Goal: Information Seeking & Learning: Learn about a topic

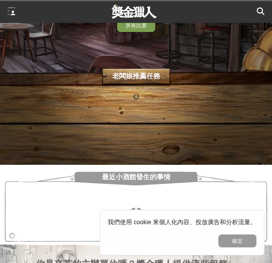
scroll to position [99, 0]
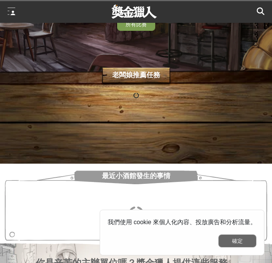
click at [233, 239] on button "確定" at bounding box center [237, 240] width 38 height 13
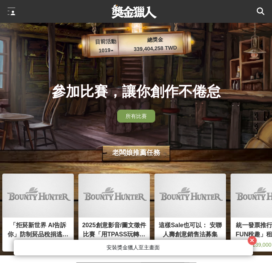
scroll to position [0, 0]
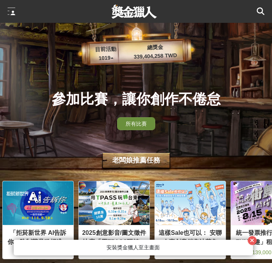
click at [143, 125] on span "所有比賽" at bounding box center [136, 124] width 21 height 6
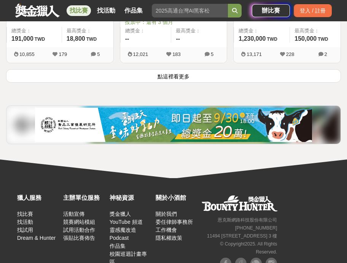
scroll to position [1410, 0]
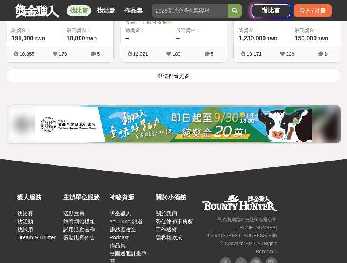
click at [187, 75] on button "點這裡看更多" at bounding box center [173, 75] width 335 height 13
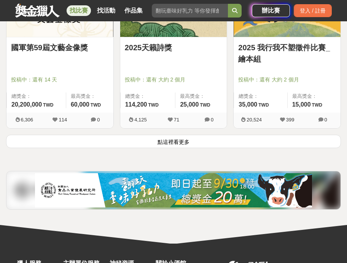
scroll to position [2657, 0]
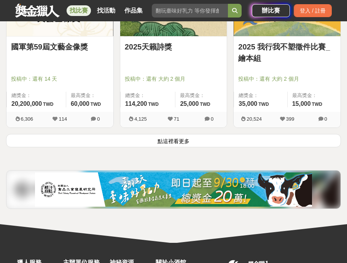
click at [189, 136] on button "點這裡看更多" at bounding box center [173, 140] width 335 height 13
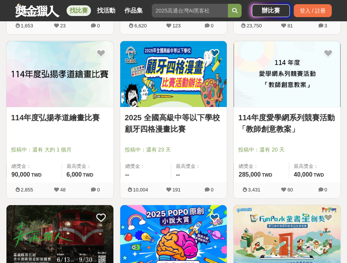
scroll to position [3243, 0]
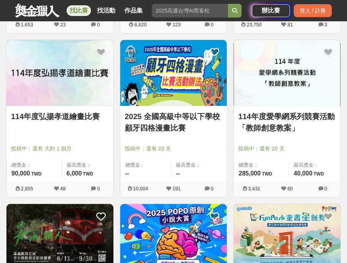
click at [272, 123] on link "114年度愛學網系列競賽活動「教師創意教案」" at bounding box center [287, 122] width 98 height 23
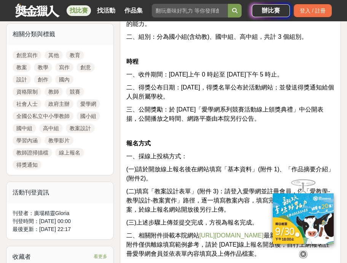
scroll to position [414, 0]
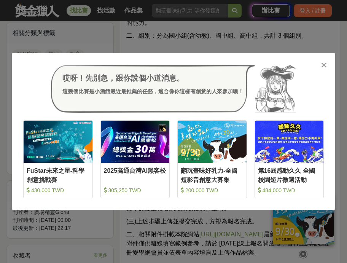
click at [272, 64] on icon at bounding box center [324, 65] width 6 height 8
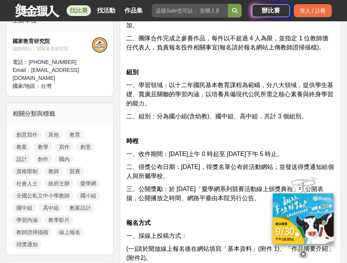
scroll to position [366, 0]
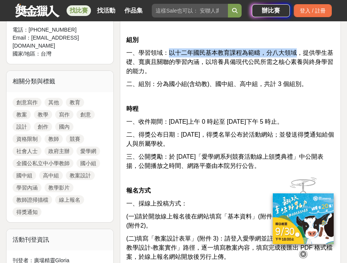
drag, startPoint x: 170, startPoint y: 54, endPoint x: 296, endPoint y: 52, distance: 125.9
click at [272, 52] on span "一、學習領域：以十二年國民基本教育課程為範疇，分八大領域，提供學生基礎、寬廣且關聯的學習內涵，以培養具備現代公民所需之核心素養與終身學習的能力。" at bounding box center [229, 61] width 207 height 25
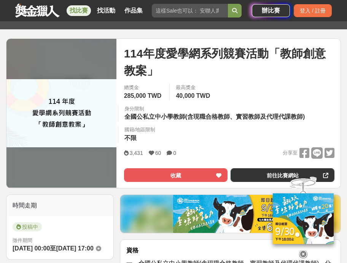
scroll to position [78, 0]
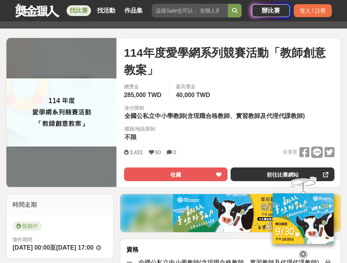
click at [170, 49] on span "114年度愛學網系列競賽活動「教師創意教案」" at bounding box center [229, 61] width 210 height 34
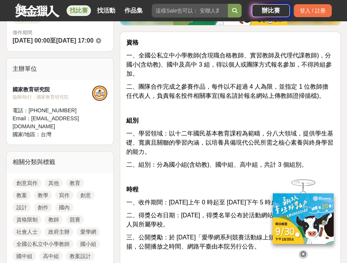
scroll to position [286, 0]
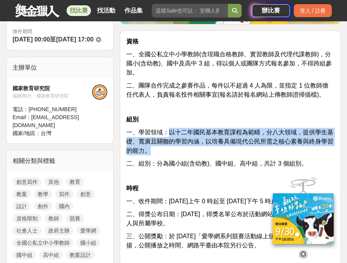
drag, startPoint x: 170, startPoint y: 132, endPoint x: 177, endPoint y: 152, distance: 20.6
click at [177, 152] on p "一、學習領域：以十二年國民基本教育課程為範疇，分八大領域，提供學生基礎、寬廣且關聯的學習內涵，以培養具備現代公民所需之核心素養與終身學習的能力。" at bounding box center [230, 141] width 208 height 27
copy span "以十二年國民基本教育課程為範疇，分八大領域，提供學生基礎、寬廣且關聯的學習內涵，以培養具備現代公民所需之核心素養與終身學習的能力。"
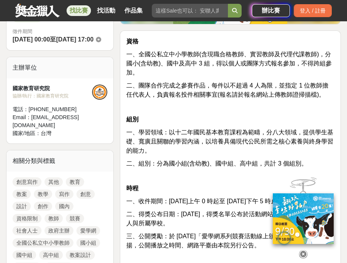
click at [237, 180] on p at bounding box center [230, 176] width 208 height 8
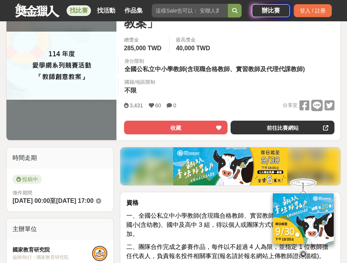
scroll to position [0, 0]
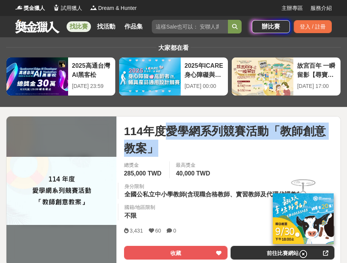
drag, startPoint x: 167, startPoint y: 132, endPoint x: 199, endPoint y: 149, distance: 36.3
click at [199, 149] on span "114年度愛學網系列競賽活動「教師創意教案」" at bounding box center [229, 139] width 210 height 34
copy span "愛學網系列競賽活動「教師[DEMOGRAPHIC_DATA]」"
